Goal: Communication & Community: Participate in discussion

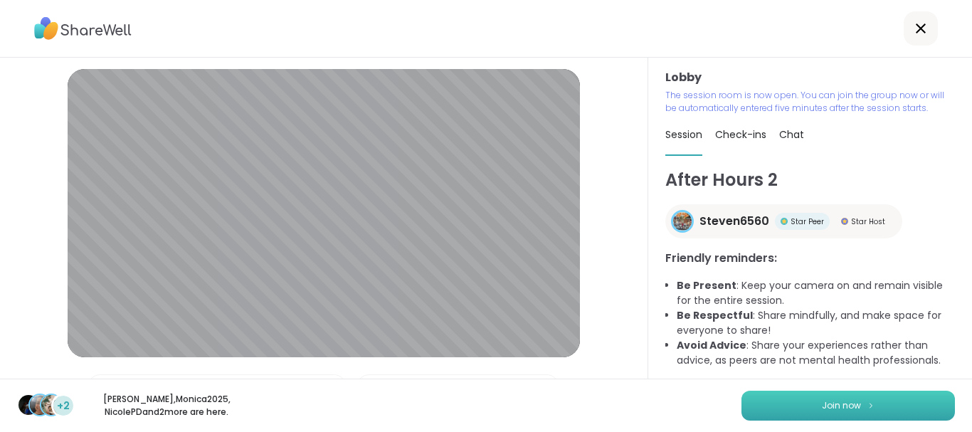
click at [869, 408] on img at bounding box center [871, 405] width 9 height 8
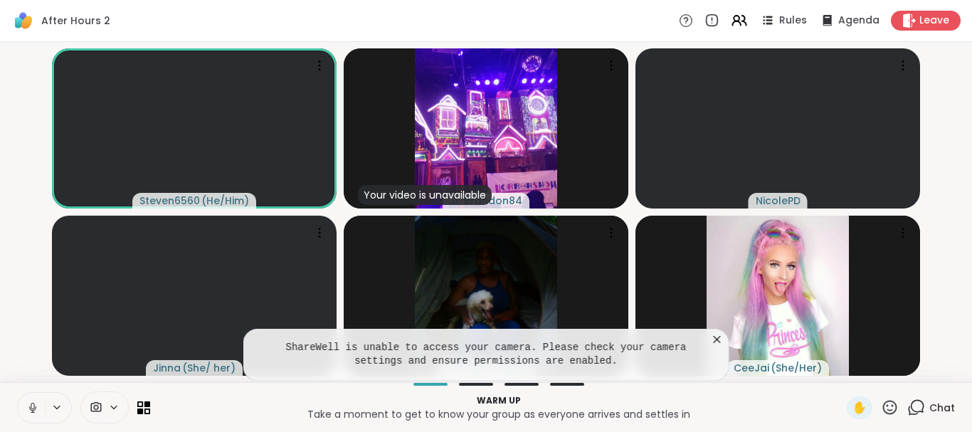
click at [31, 399] on button at bounding box center [31, 408] width 27 height 30
click at [30, 407] on icon at bounding box center [32, 408] width 7 height 4
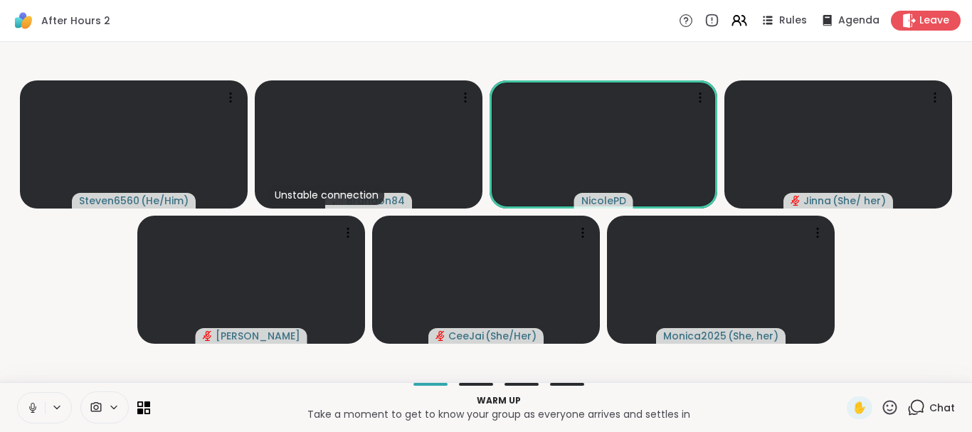
click at [18, 393] on button at bounding box center [31, 408] width 27 height 30
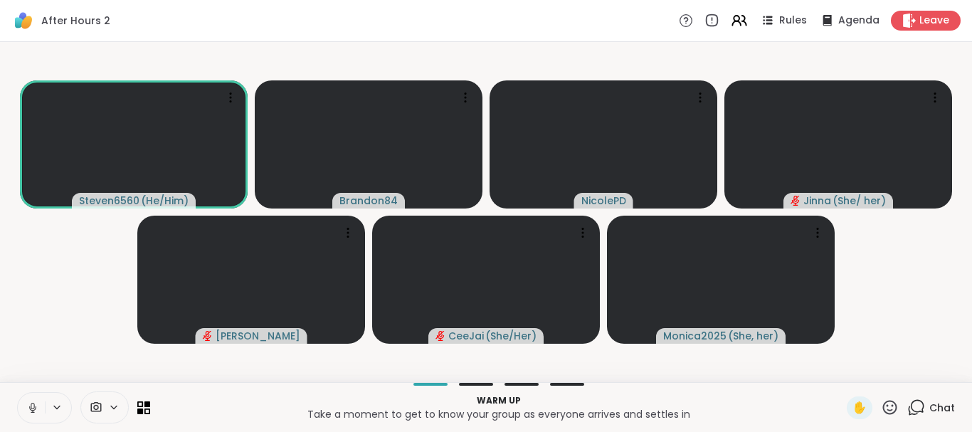
click at [33, 402] on icon at bounding box center [32, 407] width 13 height 13
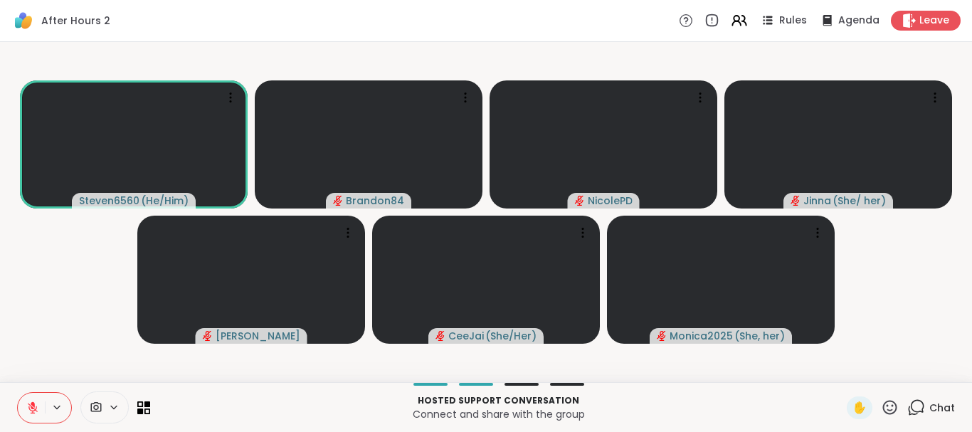
click at [28, 397] on button at bounding box center [31, 408] width 27 height 30
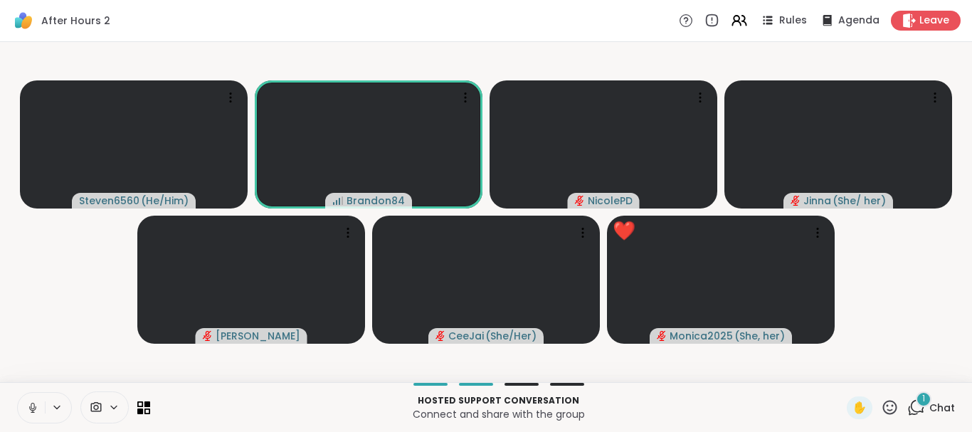
click at [36, 404] on icon at bounding box center [32, 407] width 13 height 13
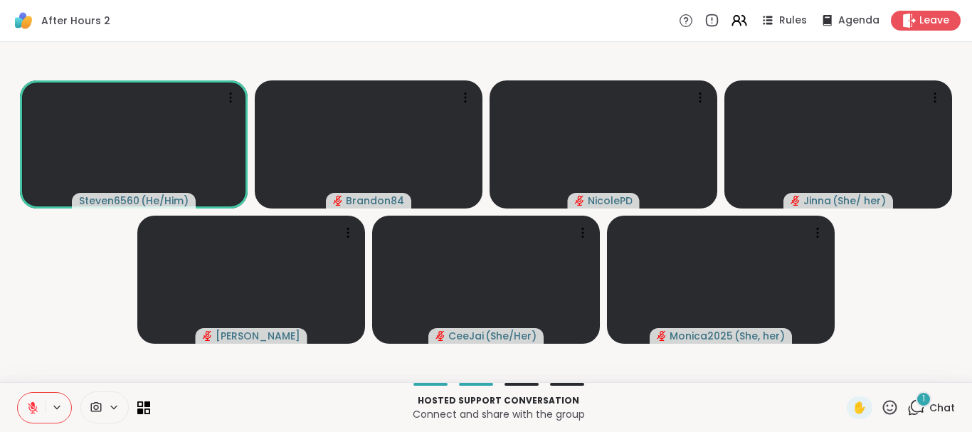
click at [910, 403] on icon at bounding box center [917, 408] width 18 height 18
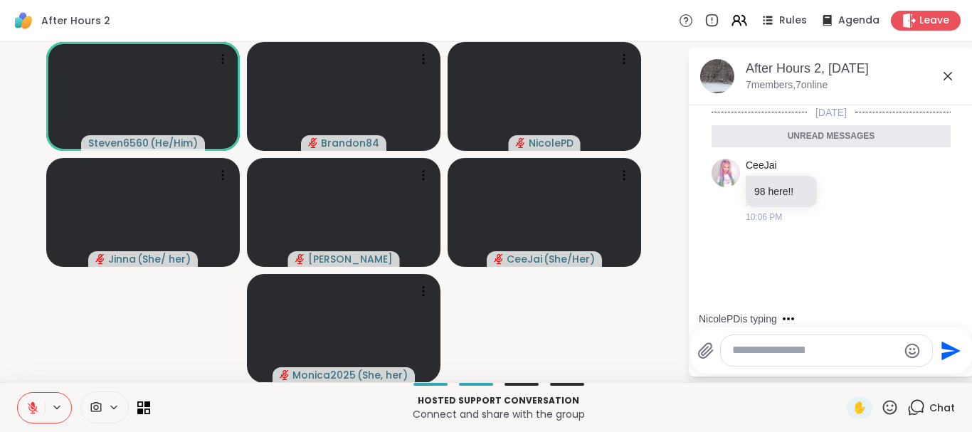
click at [746, 344] on textarea "Type your message" at bounding box center [816, 350] width 166 height 15
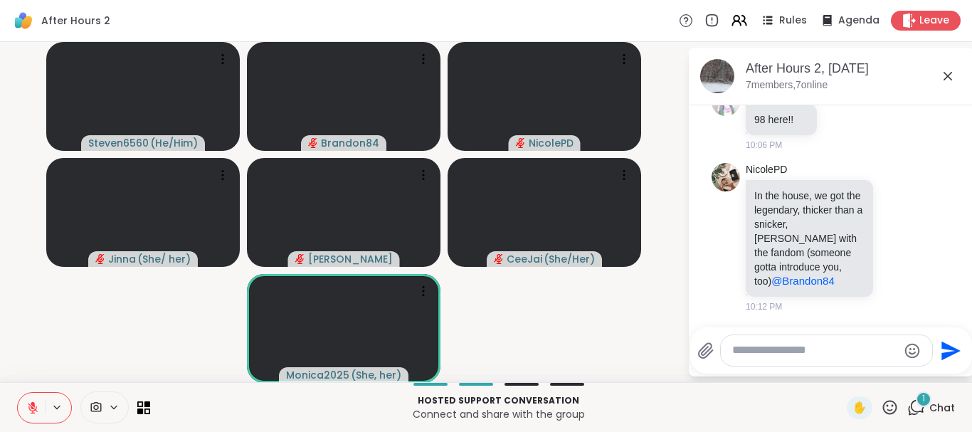
scroll to position [23, 0]
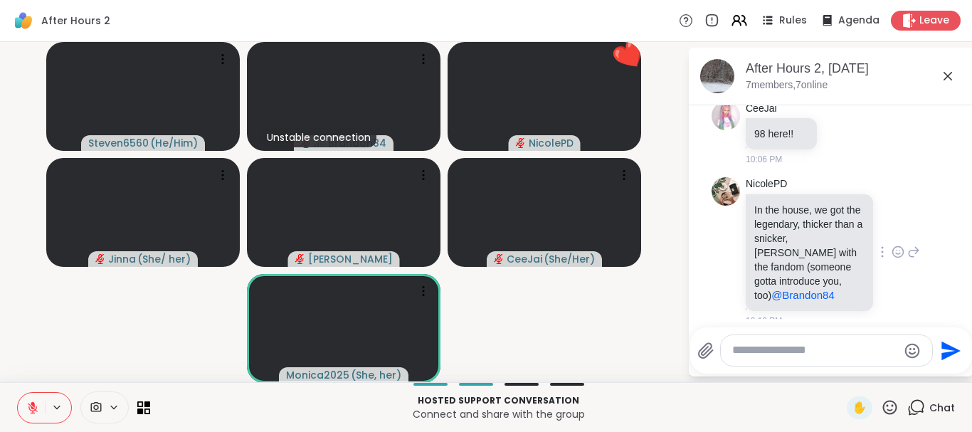
click at [905, 246] on icon at bounding box center [898, 252] width 13 height 14
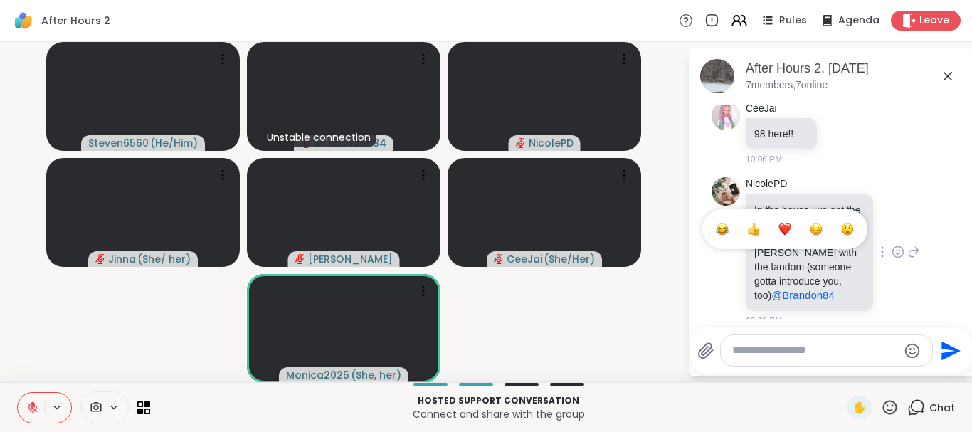
click at [783, 215] on button "Select Reaction: Heart" at bounding box center [785, 229] width 28 height 28
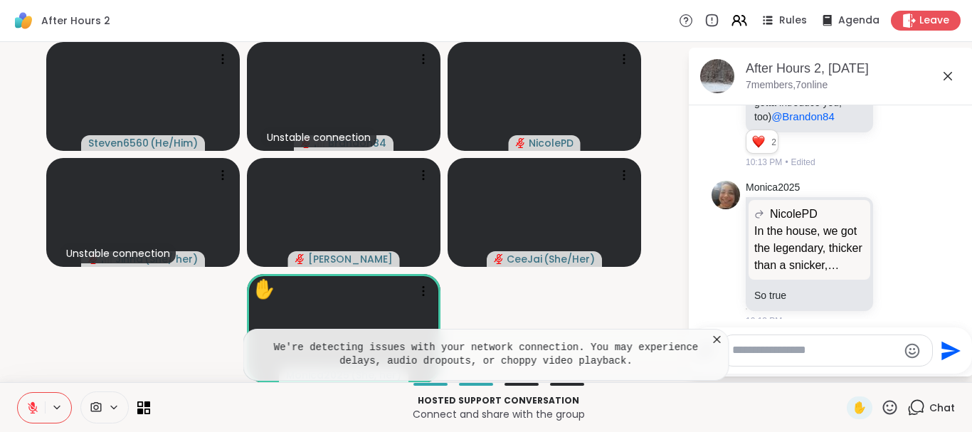
scroll to position [3, 0]
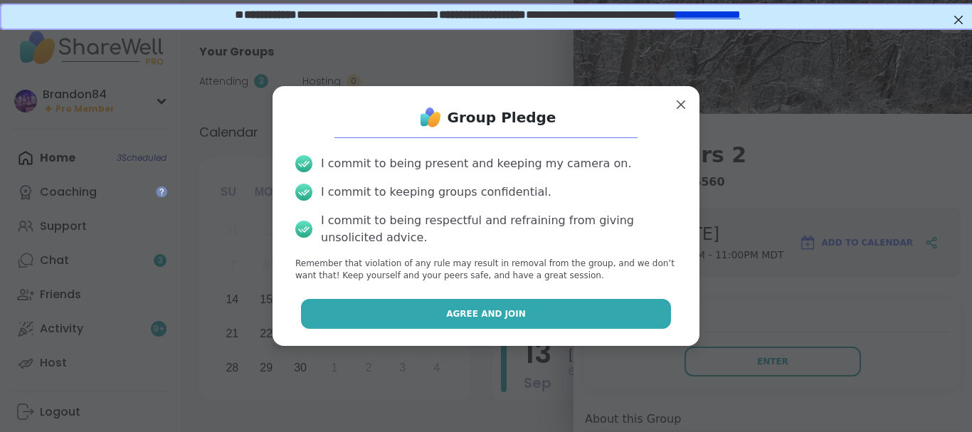
click at [540, 317] on button "Agree and Join" at bounding box center [486, 314] width 371 height 30
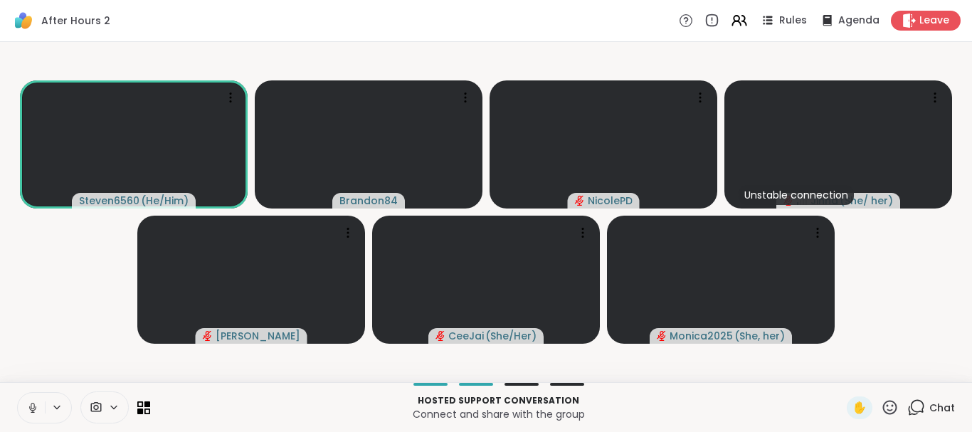
click at [31, 411] on icon at bounding box center [32, 407] width 13 height 13
click at [918, 404] on icon at bounding box center [917, 408] width 18 height 18
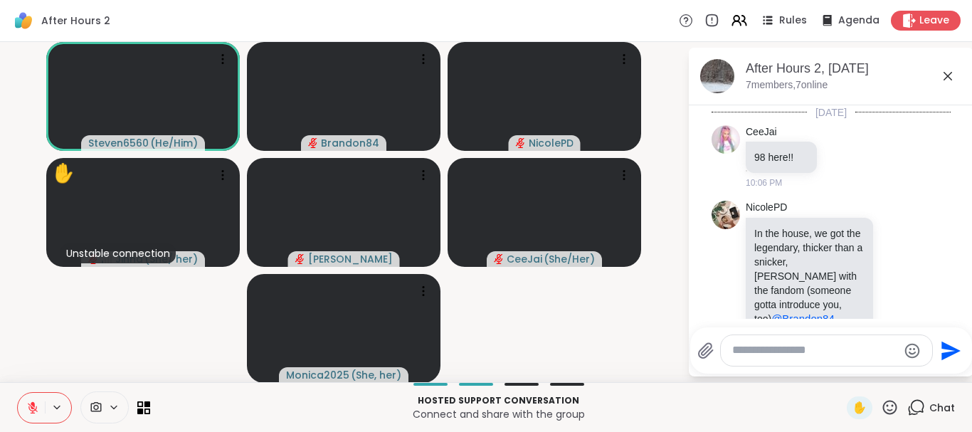
scroll to position [202, 0]
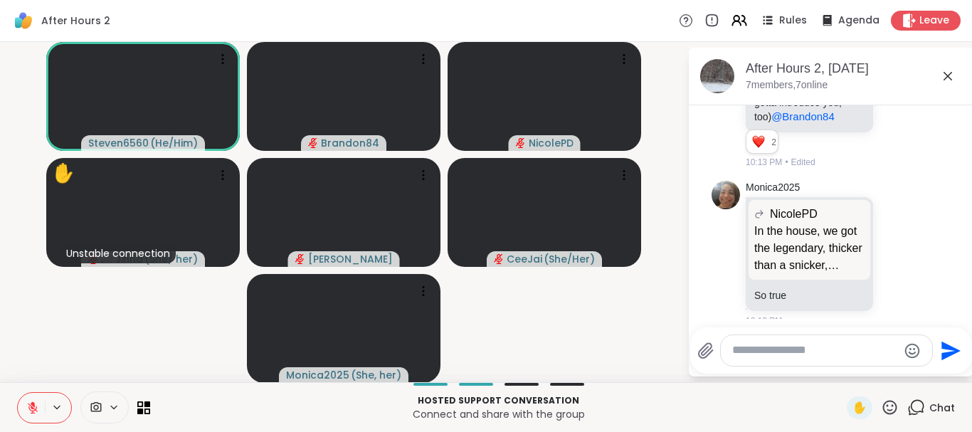
click at [750, 355] on textarea "Type your message" at bounding box center [816, 350] width 166 height 15
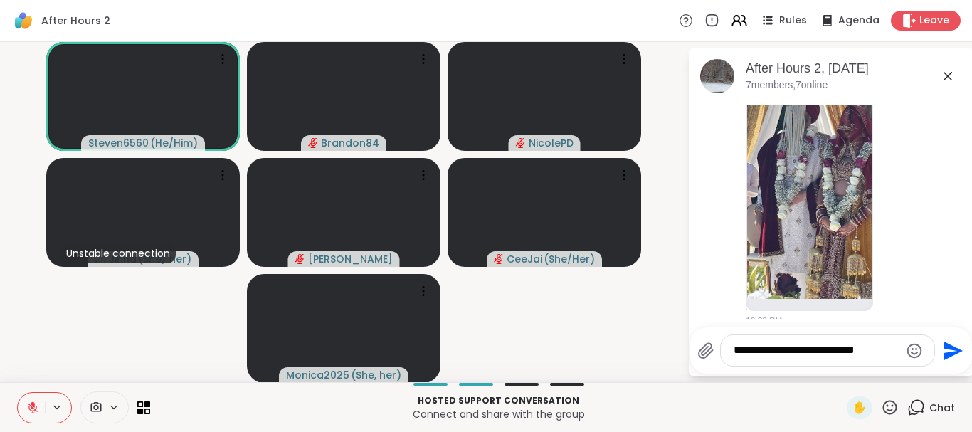
type textarea "**********"
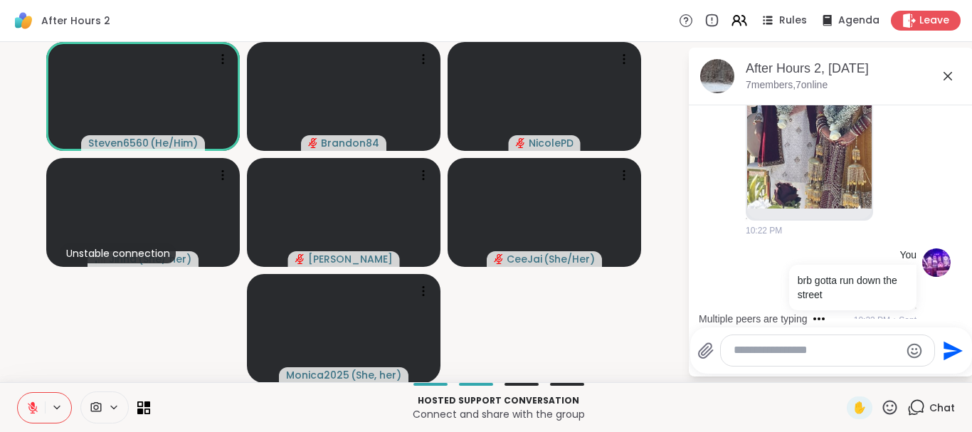
click at [29, 406] on icon at bounding box center [33, 408] width 10 height 10
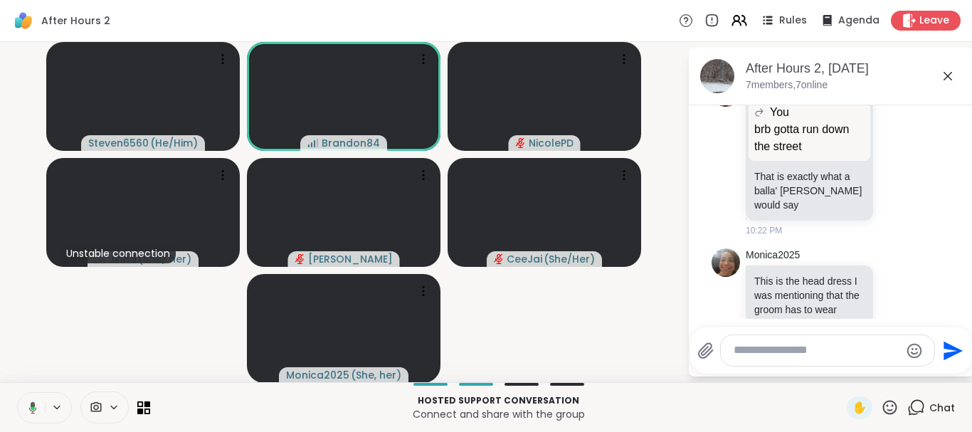
scroll to position [984, 0]
